Goal: Task Accomplishment & Management: Manage account settings

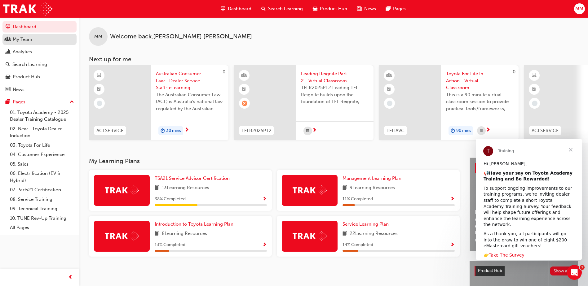
click at [28, 41] on div "My Team" at bounding box center [23, 39] width 20 height 7
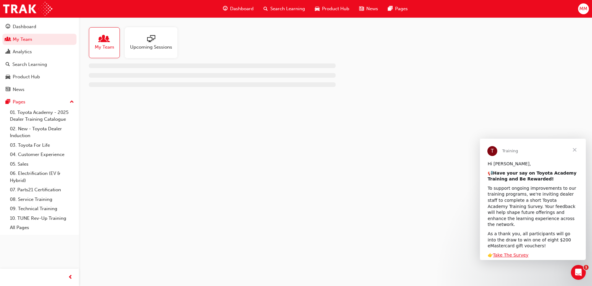
click at [148, 51] on div "Upcoming Sessions" at bounding box center [151, 42] width 53 height 31
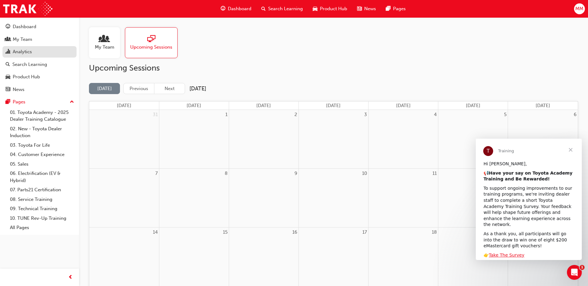
click at [38, 54] on div "Analytics" at bounding box center [40, 52] width 68 height 8
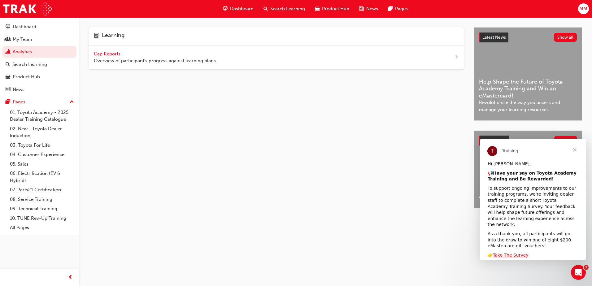
click at [111, 52] on span "Gap Reports" at bounding box center [108, 54] width 28 height 6
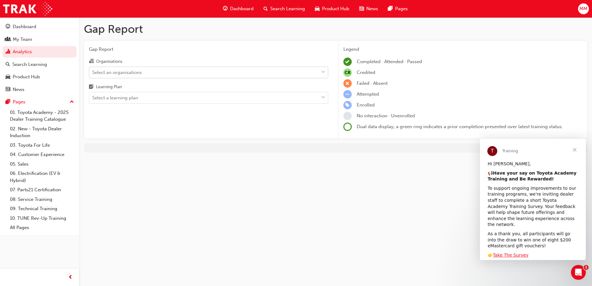
click at [141, 72] on div "Select an organisations" at bounding box center [117, 72] width 50 height 7
click at [93, 72] on input "Organisations Select an organisations" at bounding box center [92, 71] width 1 height 5
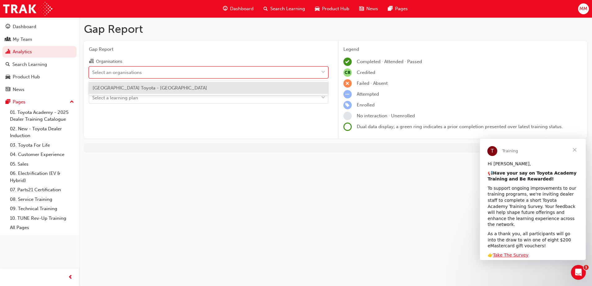
click at [135, 88] on span "[GEOGRAPHIC_DATA] Toyota - [GEOGRAPHIC_DATA]" at bounding box center [150, 88] width 115 height 6
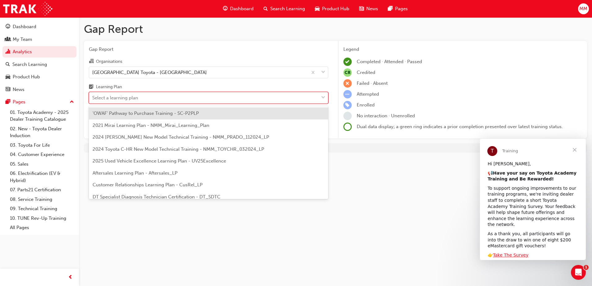
click at [130, 95] on div "Select a learning plan" at bounding box center [115, 97] width 46 height 7
click at [93, 95] on input "Learning Plan option 'OWAF' Pathway to Purchase Training - SC-P2PLP focused, 1 …" at bounding box center [92, 97] width 1 height 5
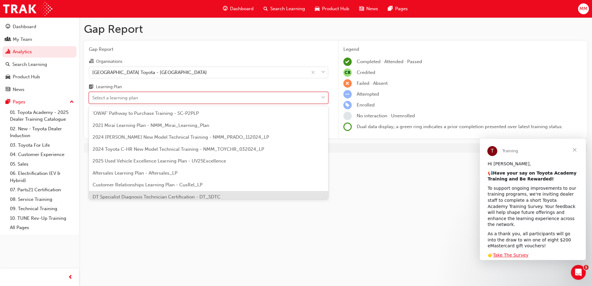
click at [416, 213] on div "Gap Report Gap Report Organisations [GEOGRAPHIC_DATA] Toyota - [GEOGRAPHIC_DATA…" at bounding box center [296, 143] width 592 height 286
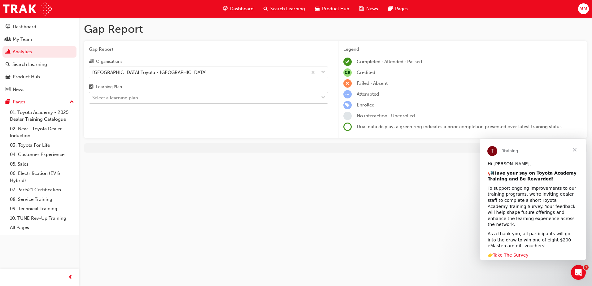
click at [131, 99] on div "Select a learning plan" at bounding box center [115, 97] width 46 height 7
click at [93, 99] on input "Learning Plan Select a learning plan" at bounding box center [92, 97] width 1 height 5
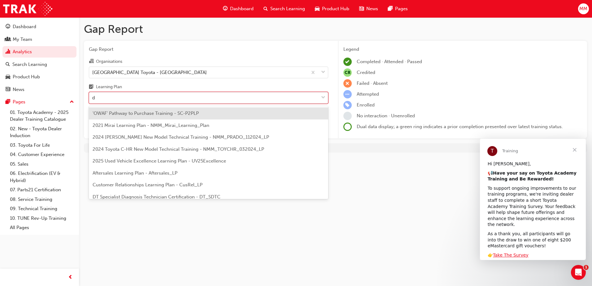
type input "dt"
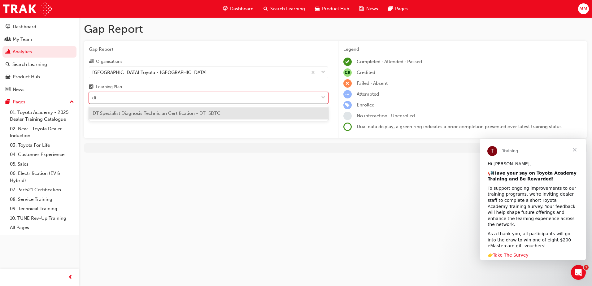
click at [147, 112] on span "DT Specialist Diagnosis Technician Certification - DT_SDTC" at bounding box center [157, 114] width 128 height 6
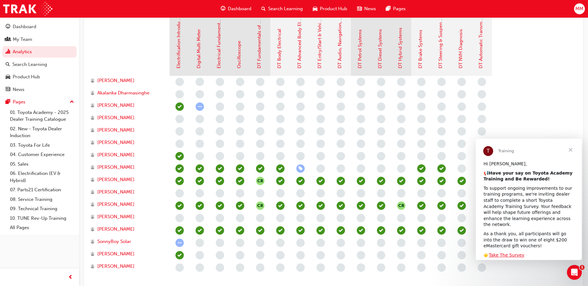
scroll to position [163, 0]
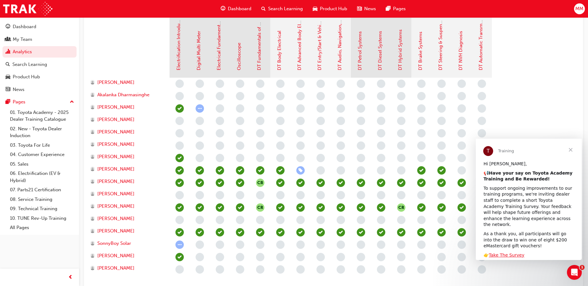
click at [319, 170] on span "learningRecordVerb_NONE-icon" at bounding box center [320, 170] width 8 height 8
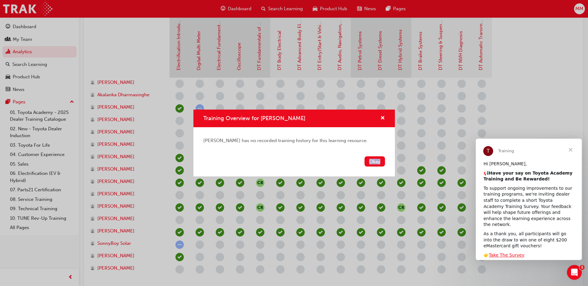
click at [319, 170] on div "Okay" at bounding box center [293, 165] width 201 height 23
click at [382, 117] on span "cross-icon" at bounding box center [382, 119] width 5 height 6
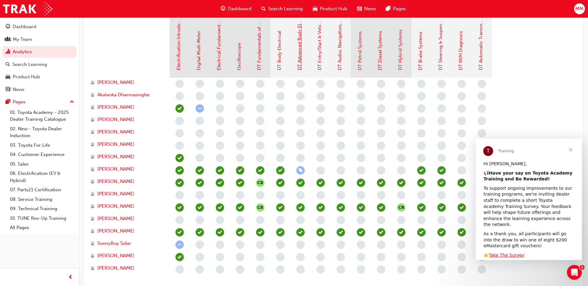
click at [299, 66] on link "DT Advanced Body Electrical & Auto A/C Systems" at bounding box center [299, 18] width 6 height 106
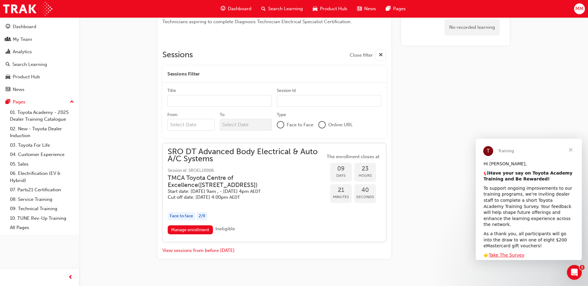
scroll to position [246, 0]
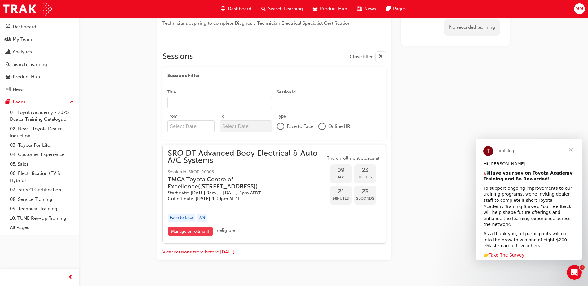
click at [194, 231] on link "Manage enrollment" at bounding box center [190, 231] width 45 height 9
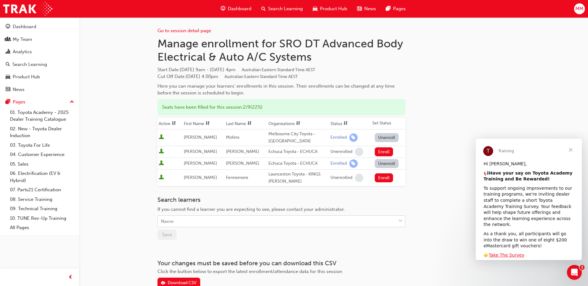
click at [213, 221] on div "Name" at bounding box center [277, 221] width 238 height 11
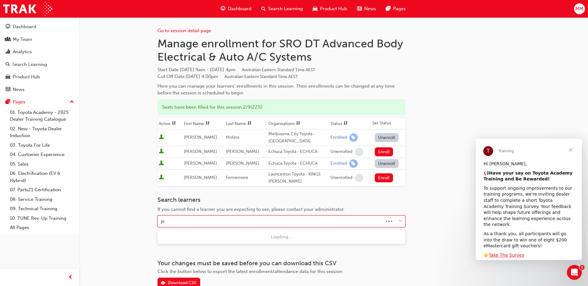
type input "j"
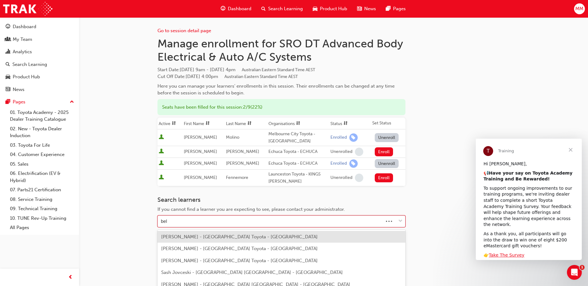
type input "belt"
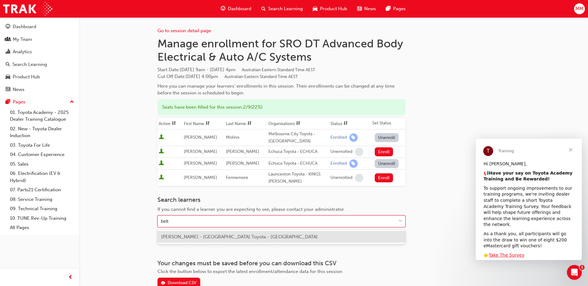
click at [212, 238] on span "[PERSON_NAME] - [GEOGRAPHIC_DATA] Toyota - [GEOGRAPHIC_DATA]" at bounding box center [239, 237] width 156 height 6
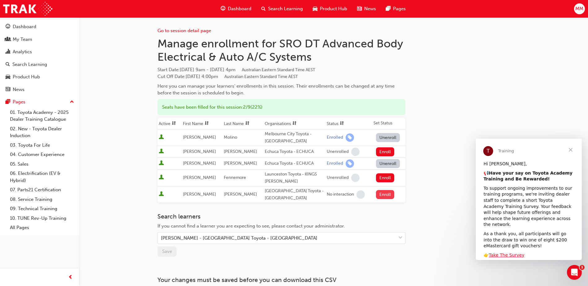
click at [384, 197] on button "Enroll" at bounding box center [385, 194] width 19 height 9
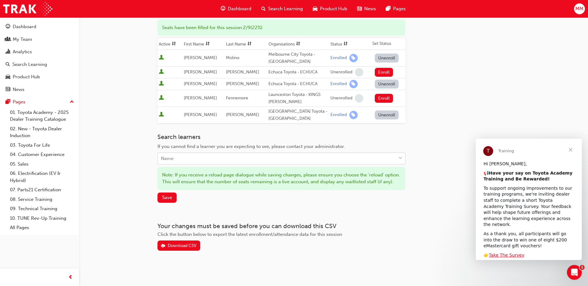
scroll to position [86, 0]
click at [169, 199] on span "Save" at bounding box center [167, 198] width 10 height 6
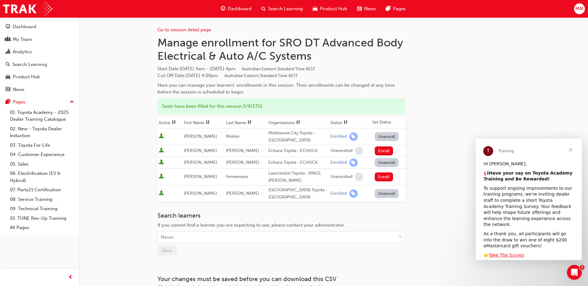
scroll to position [0, 0]
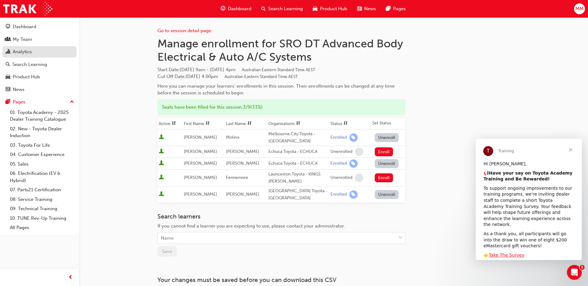
click at [42, 49] on div "Analytics" at bounding box center [40, 52] width 68 height 8
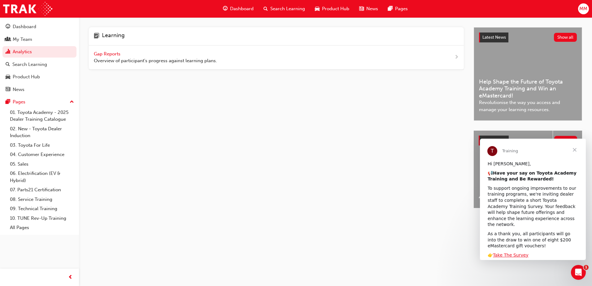
click at [118, 53] on span "Gap Reports" at bounding box center [108, 54] width 28 height 6
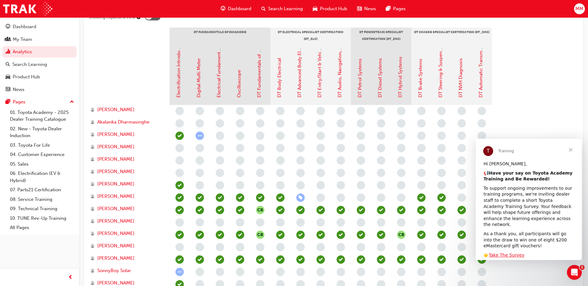
scroll to position [132, 0]
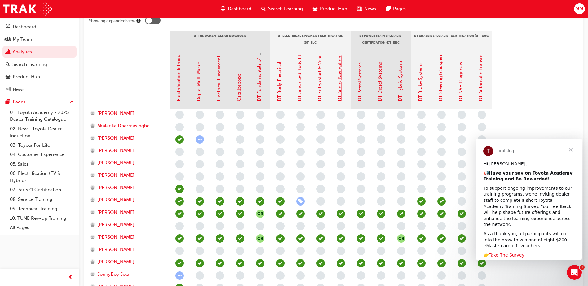
click at [340, 90] on link "DT Audio, Navigation, SRS & Safety Systems" at bounding box center [340, 55] width 6 height 94
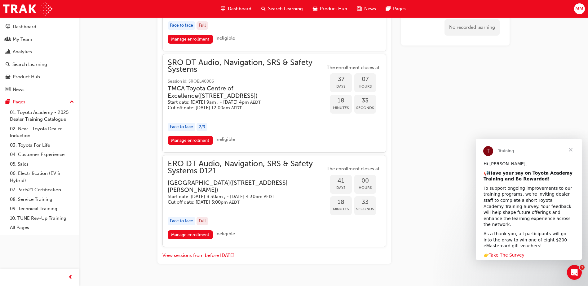
scroll to position [643, 0]
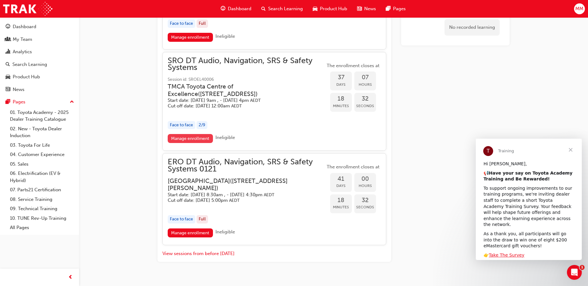
click at [191, 143] on link "Manage enrollment" at bounding box center [190, 138] width 45 height 9
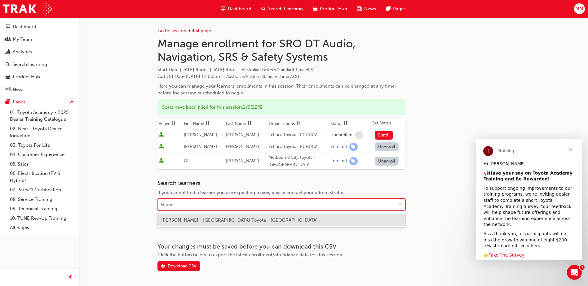
click at [202, 206] on div "Name" at bounding box center [277, 204] width 238 height 11
type input "BELT"
click at [204, 220] on span "[PERSON_NAME] - [GEOGRAPHIC_DATA] Toyota - [GEOGRAPHIC_DATA]" at bounding box center [239, 220] width 156 height 6
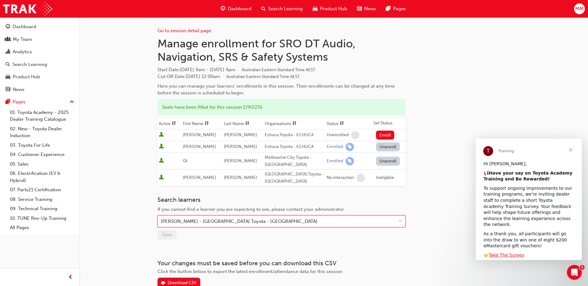
scroll to position [643, 0]
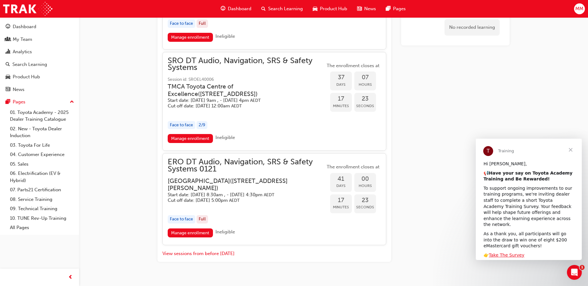
scroll to position [132, 0]
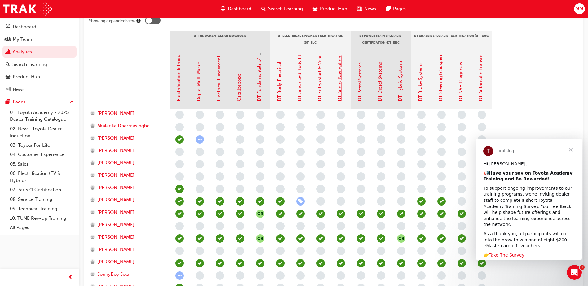
click at [340, 88] on link "DT Audio, Navigation, SRS & Safety Systems" at bounding box center [340, 55] width 6 height 94
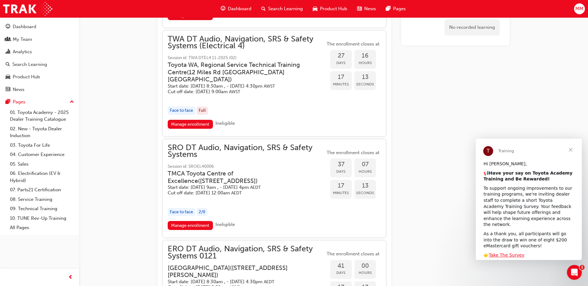
scroll to position [592, 0]
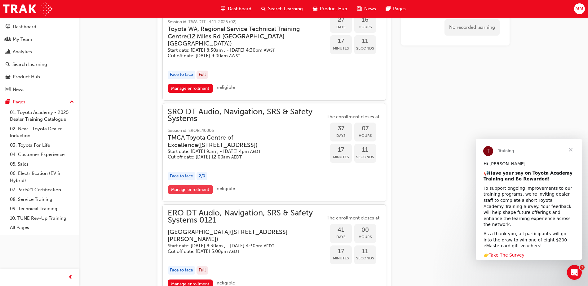
click at [206, 194] on link "Manage enrollment" at bounding box center [190, 189] width 45 height 9
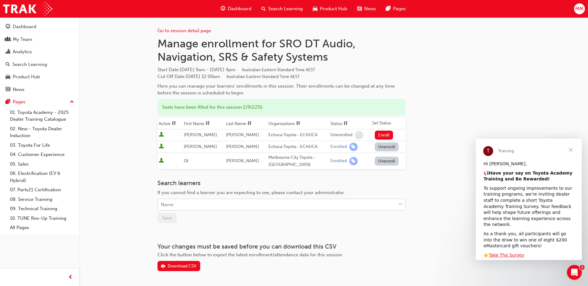
click at [246, 203] on div "Name" at bounding box center [277, 204] width 238 height 11
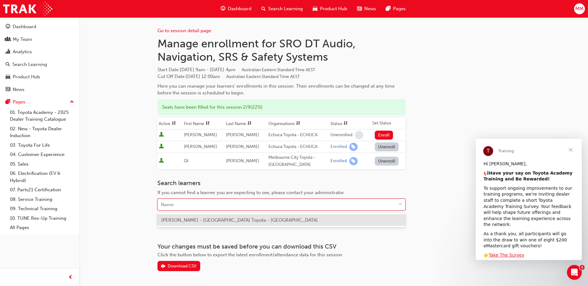
click at [247, 219] on span "[PERSON_NAME] - [GEOGRAPHIC_DATA] Toyota - [GEOGRAPHIC_DATA]" at bounding box center [239, 220] width 156 height 6
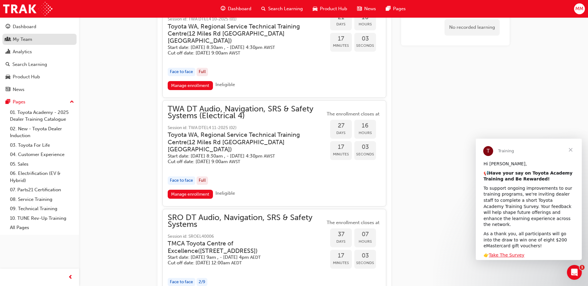
scroll to position [452, 0]
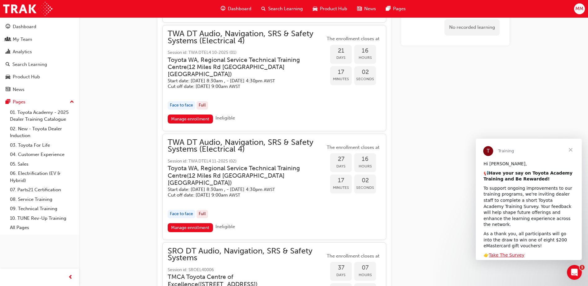
scroll to position [132, 0]
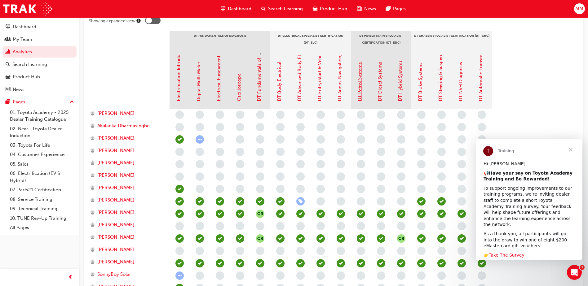
click at [361, 88] on link "DT Petrol Systems" at bounding box center [360, 81] width 6 height 39
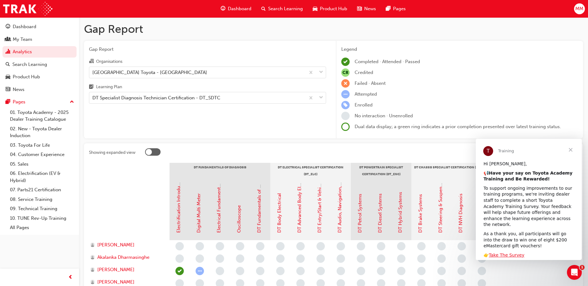
scroll to position [132, 0]
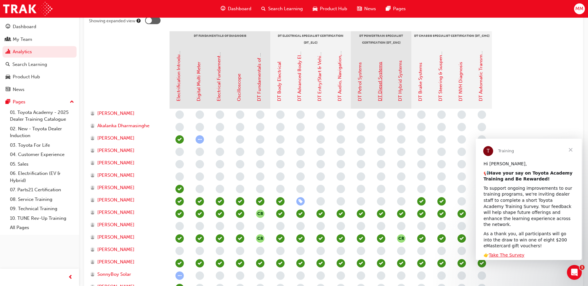
click at [378, 89] on link "DT Diesel Systems" at bounding box center [380, 81] width 6 height 39
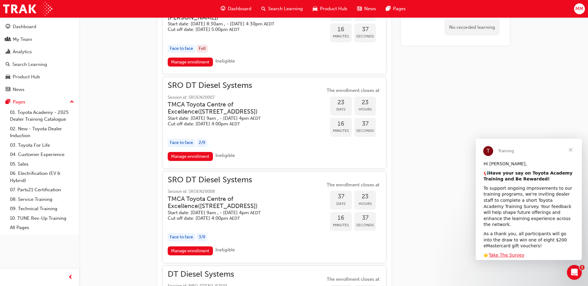
scroll to position [387, 0]
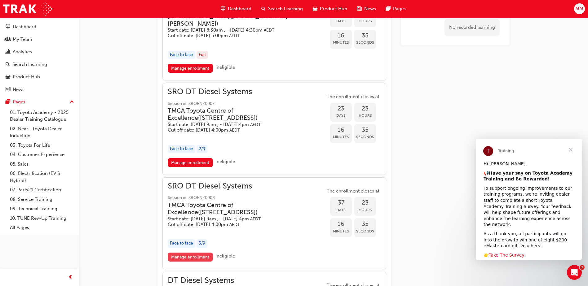
click at [182, 262] on link "Manage enrollment" at bounding box center [190, 257] width 45 height 9
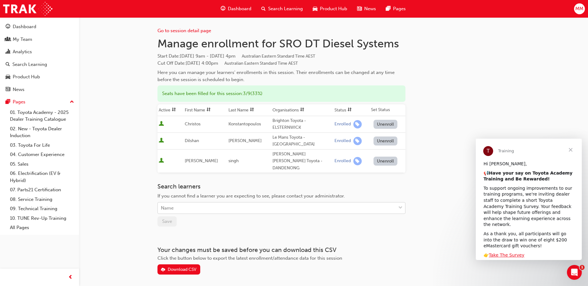
click at [236, 203] on div "Name" at bounding box center [277, 208] width 238 height 11
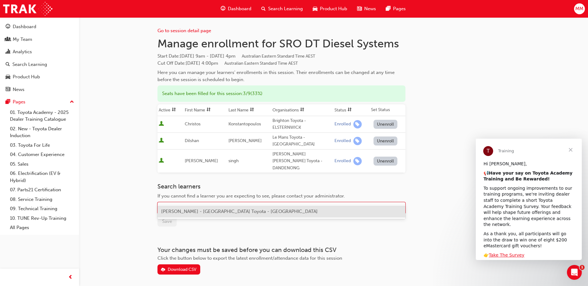
click at [209, 212] on span "[PERSON_NAME] - [GEOGRAPHIC_DATA] Toyota - [GEOGRAPHIC_DATA]" at bounding box center [239, 212] width 156 height 6
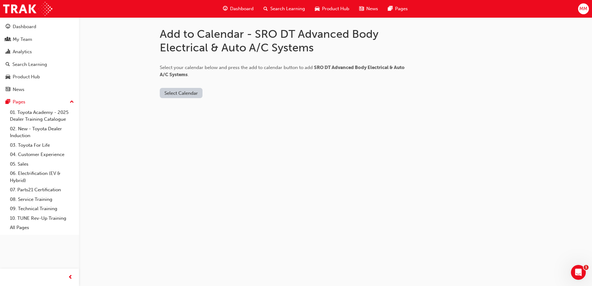
click at [187, 94] on button "Select Calendar" at bounding box center [181, 93] width 43 height 10
click at [187, 107] on div "Outlook.com" at bounding box center [181, 108] width 37 height 7
click at [241, 97] on button "Add to Calendar" at bounding box center [234, 93] width 44 height 10
click at [174, 91] on button "Outlook.com" at bounding box center [183, 93] width 47 height 10
click at [172, 117] on div "Office 365" at bounding box center [171, 119] width 22 height 7
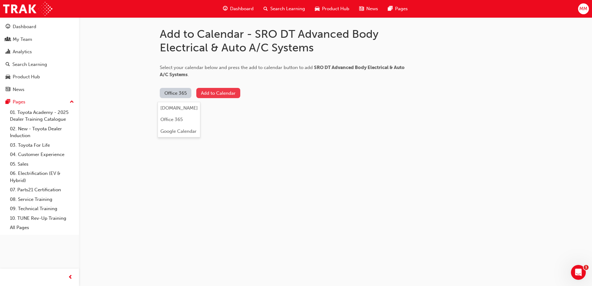
click at [226, 94] on button "Add to Calendar" at bounding box center [218, 93] width 44 height 10
